Goal: Communication & Community: Answer question/provide support

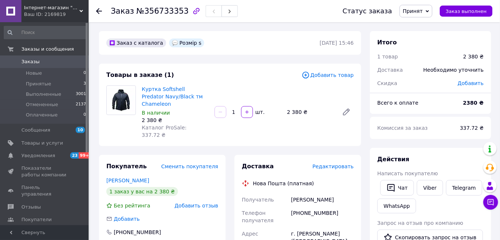
click at [29, 65] on link "Заказы 0" at bounding box center [45, 61] width 90 height 13
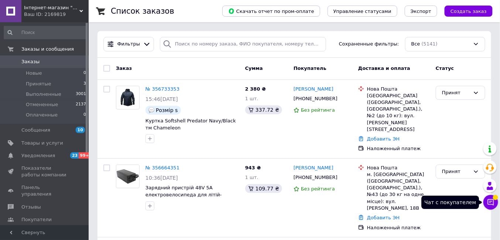
click at [493, 198] on button "Чат с покупателем" at bounding box center [490, 202] width 15 height 15
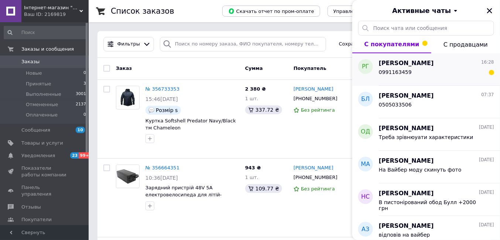
click at [418, 75] on div "0991163459" at bounding box center [436, 74] width 115 height 12
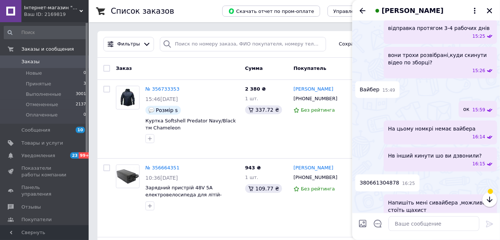
scroll to position [253, 0]
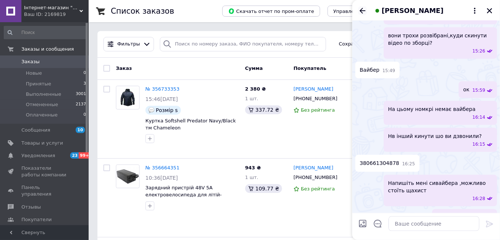
click at [363, 11] on icon "Назад" at bounding box center [362, 10] width 9 height 9
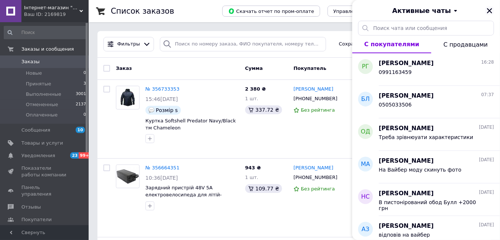
click at [488, 11] on icon "Закрыть" at bounding box center [489, 10] width 7 height 7
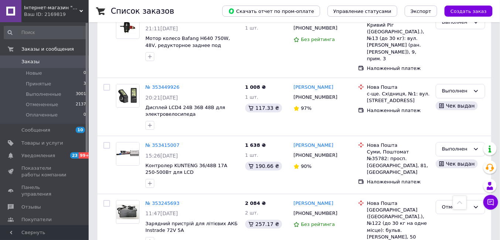
scroll to position [780, 0]
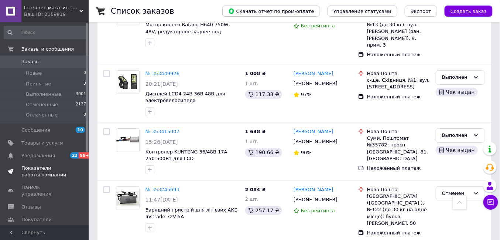
click at [39, 170] on span "Показатели работы компании" at bounding box center [44, 171] width 47 height 13
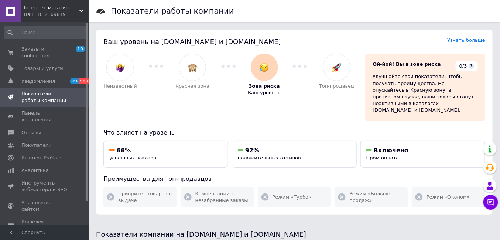
click at [56, 8] on span "Інтернет-магазин "FreeTok"" at bounding box center [51, 7] width 55 height 7
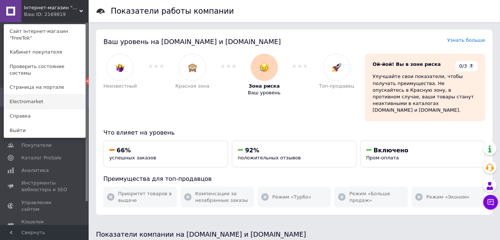
click at [47, 95] on link "Electromarket" at bounding box center [44, 102] width 81 height 14
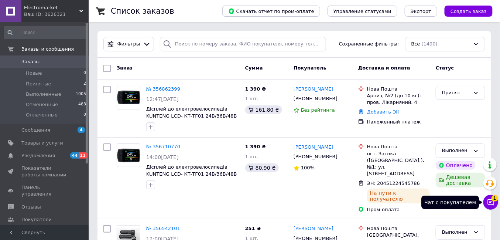
click at [496, 200] on span "1" at bounding box center [495, 198] width 7 height 7
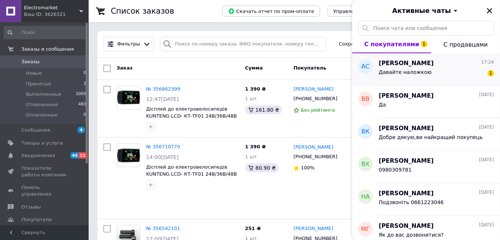
click at [413, 66] on span "[PERSON_NAME]" at bounding box center [406, 63] width 55 height 8
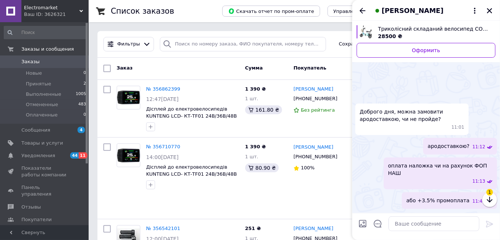
scroll to position [24, 0]
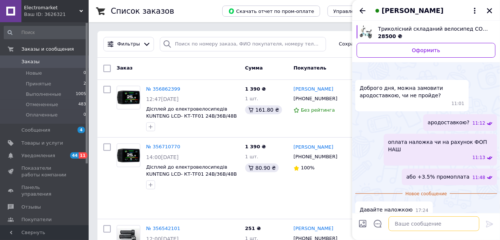
click at [417, 225] on textarea at bounding box center [434, 223] width 91 height 15
click at [381, 225] on textarea "```````````````````````````````````````" at bounding box center [427, 223] width 106 height 15
click at [442, 222] on textarea "```````````````````````````````````````" at bounding box center [427, 223] width 106 height 15
type textarea "`"
type textarea "L"
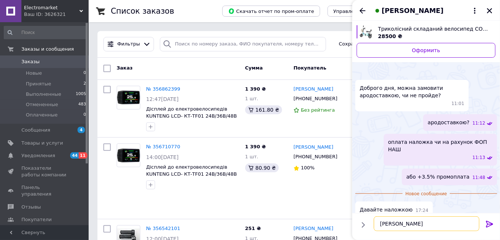
type textarea "[PERSON_NAME]"
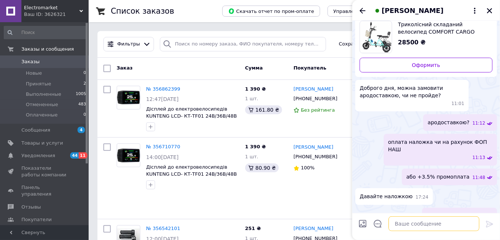
scroll to position [11, 0]
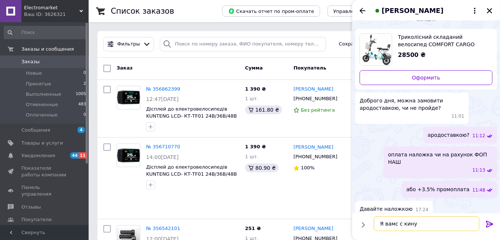
type textarea "Я вамс скину"
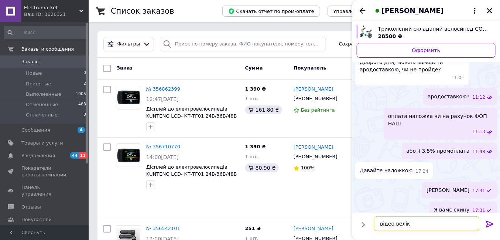
type textarea "відео веліка"
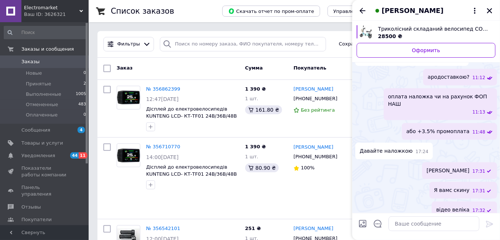
click at [439, 8] on span "[PERSON_NAME]" at bounding box center [413, 11] width 62 height 10
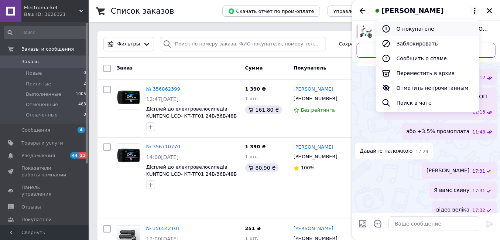
click at [421, 28] on button "О покупателе" at bounding box center [427, 28] width 103 height 15
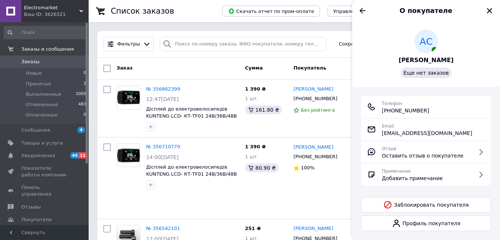
drag, startPoint x: 430, startPoint y: 111, endPoint x: 383, endPoint y: 109, distance: 46.9
click at [383, 109] on div "Телефон [PHONE_NUMBER]" at bounding box center [426, 106] width 118 height 15
copy span "[PHONE_NUMBER]"
click at [362, 10] on icon "Назад" at bounding box center [363, 11] width 6 height 6
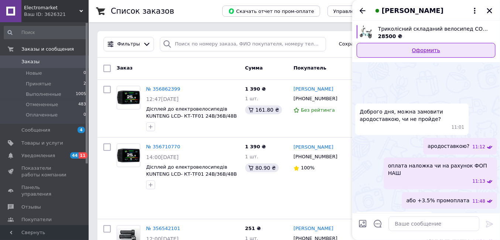
scroll to position [69, 0]
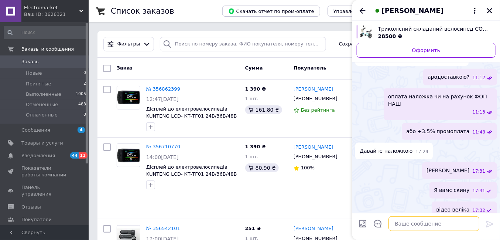
click at [409, 228] on textarea at bounding box center [434, 223] width 91 height 15
type textarea "Написав на вайбер вам"
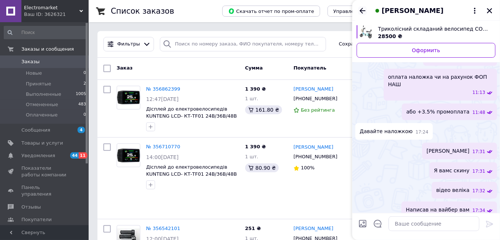
click at [362, 9] on icon "Назад" at bounding box center [363, 11] width 6 height 6
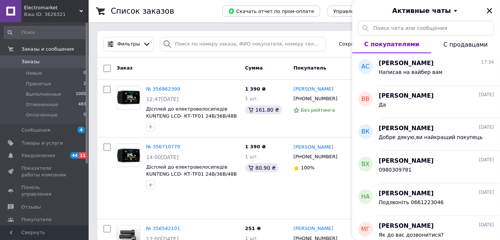
click at [51, 10] on span "Electromarket" at bounding box center [51, 7] width 55 height 7
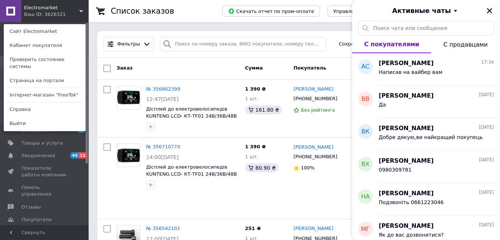
click at [48, 28] on link "Сайт Electromarket" at bounding box center [44, 31] width 81 height 14
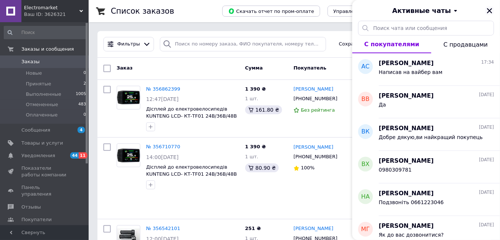
click at [488, 13] on icon "Закрыть" at bounding box center [489, 10] width 7 height 7
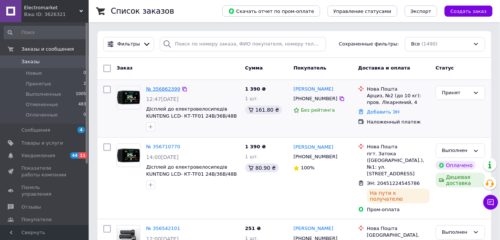
click at [166, 89] on link "№ 356862399" at bounding box center [163, 89] width 34 height 6
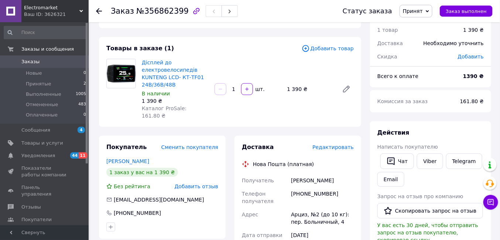
scroll to position [41, 0]
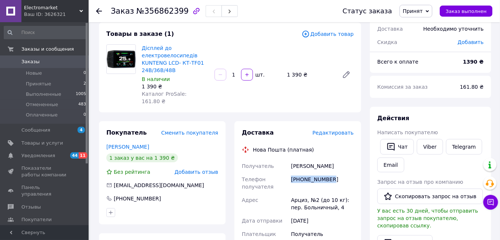
drag, startPoint x: 331, startPoint y: 170, endPoint x: 290, endPoint y: 172, distance: 41.4
click at [290, 172] on div "[PHONE_NUMBER]" at bounding box center [323, 182] width 66 height 21
copy div "[PHONE_NUMBER]"
drag, startPoint x: 334, startPoint y: 157, endPoint x: 290, endPoint y: 157, distance: 43.2
click at [290, 159] on div "[PERSON_NAME]" at bounding box center [323, 165] width 66 height 13
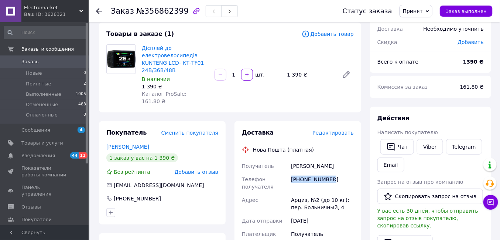
copy div "[PERSON_NAME]"
drag, startPoint x: 307, startPoint y: 191, endPoint x: 287, endPoint y: 191, distance: 19.2
copy div "[PERSON_NAME],"
